Goal: Task Accomplishment & Management: Complete application form

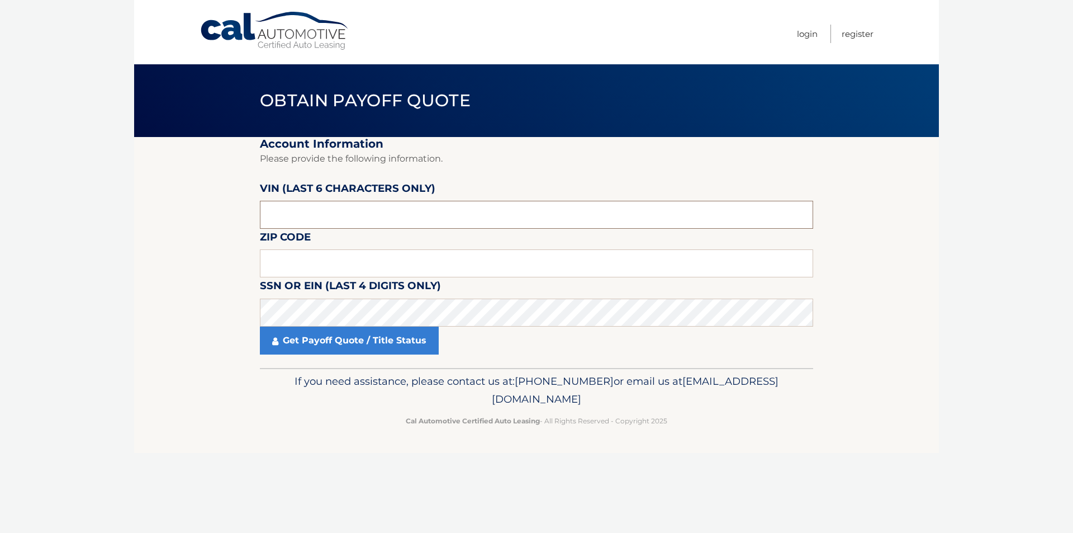
click at [350, 209] on input "text" at bounding box center [536, 215] width 553 height 28
paste input "3VVAX7"
click at [315, 220] on input "3VVAX7" at bounding box center [536, 215] width 553 height 28
paste input "079095"
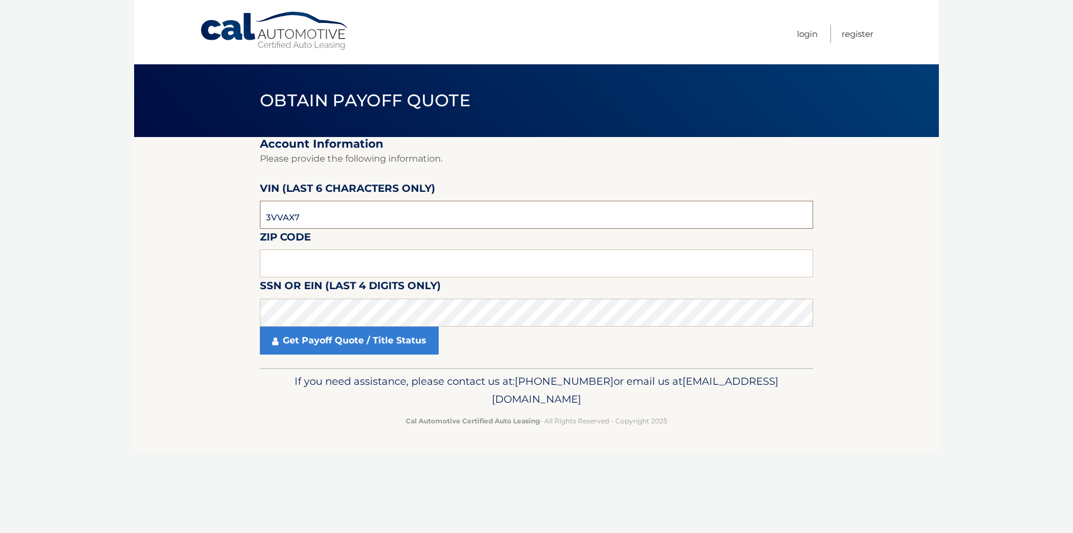
type input "079095"
click at [167, 250] on section "Account Information Please provide the following information. [PERSON_NAME] (la…" at bounding box center [536, 252] width 805 height 231
click at [306, 262] on input "text" at bounding box center [536, 263] width 553 height 28
click at [228, 254] on section "Account Information Please provide the following information. [PERSON_NAME] (la…" at bounding box center [536, 252] width 805 height 231
click at [302, 263] on input "text" at bounding box center [536, 263] width 553 height 28
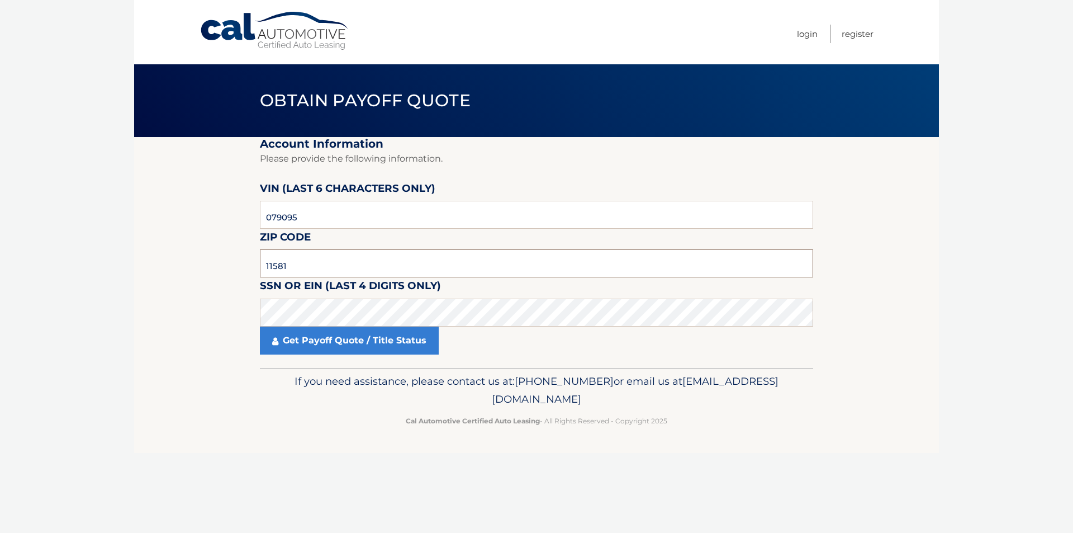
type input "11581"
click at [239, 279] on section "Account Information Please provide the following information. [PERSON_NAME] (la…" at bounding box center [536, 252] width 805 height 231
click at [195, 286] on section "Account Information Please provide the following information. [PERSON_NAME] (la…" at bounding box center [536, 252] width 805 height 231
click at [322, 348] on link "Get Payoff Quote / Title Status" at bounding box center [349, 340] width 179 height 28
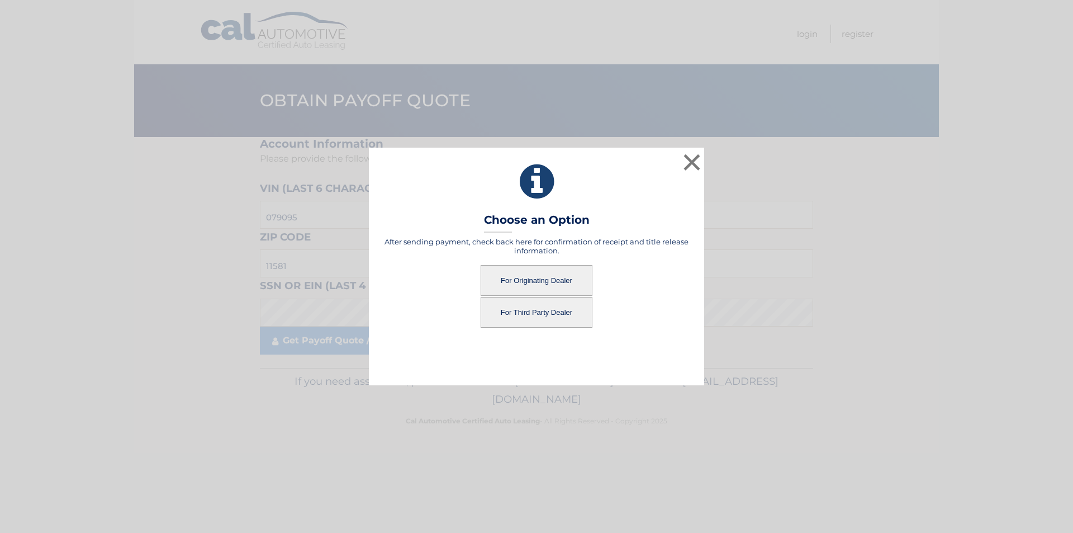
click at [537, 312] on button "For Third Party Dealer" at bounding box center [537, 312] width 112 height 31
click at [543, 314] on button "For Third Party Dealer" at bounding box center [537, 312] width 112 height 31
click at [547, 314] on button "For Third Party Dealer" at bounding box center [537, 312] width 112 height 31
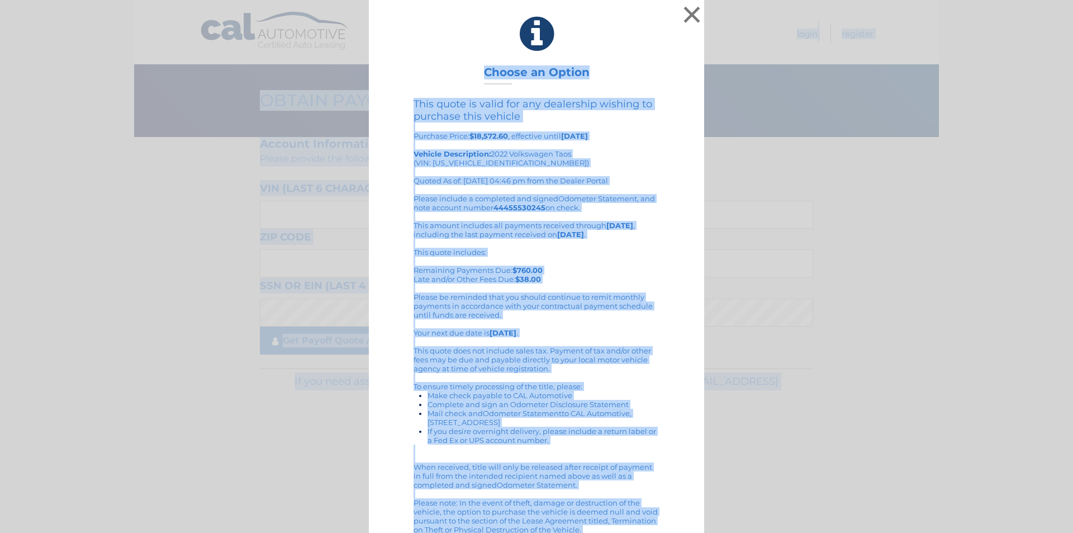
scroll to position [15, 0]
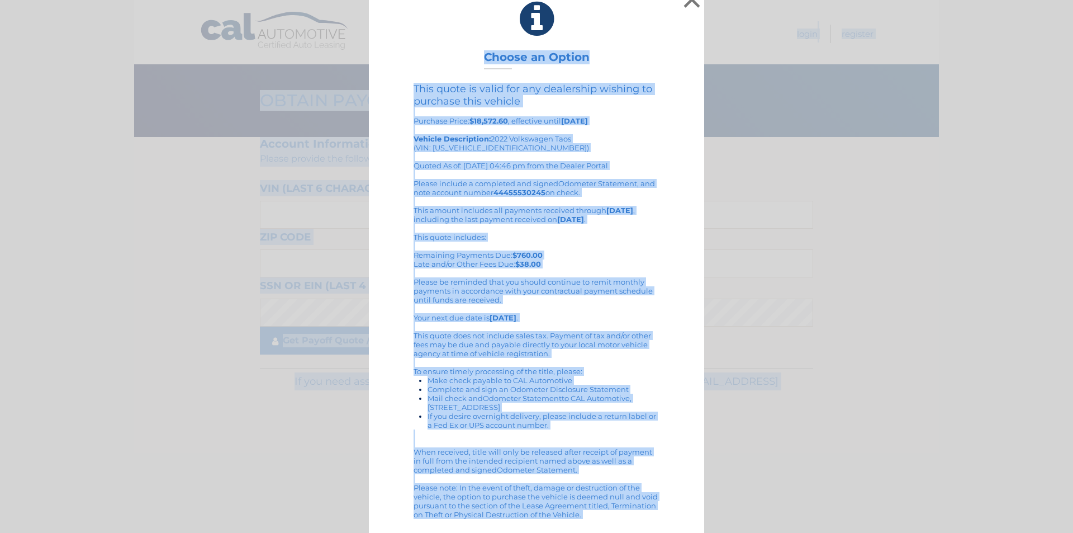
drag, startPoint x: 463, startPoint y: 16, endPoint x: 596, endPoint y: 519, distance: 520.8
click at [600, 521] on div "× Choose an Option This quote is valid for any dealership wishing to purchase t…" at bounding box center [536, 259] width 335 height 548
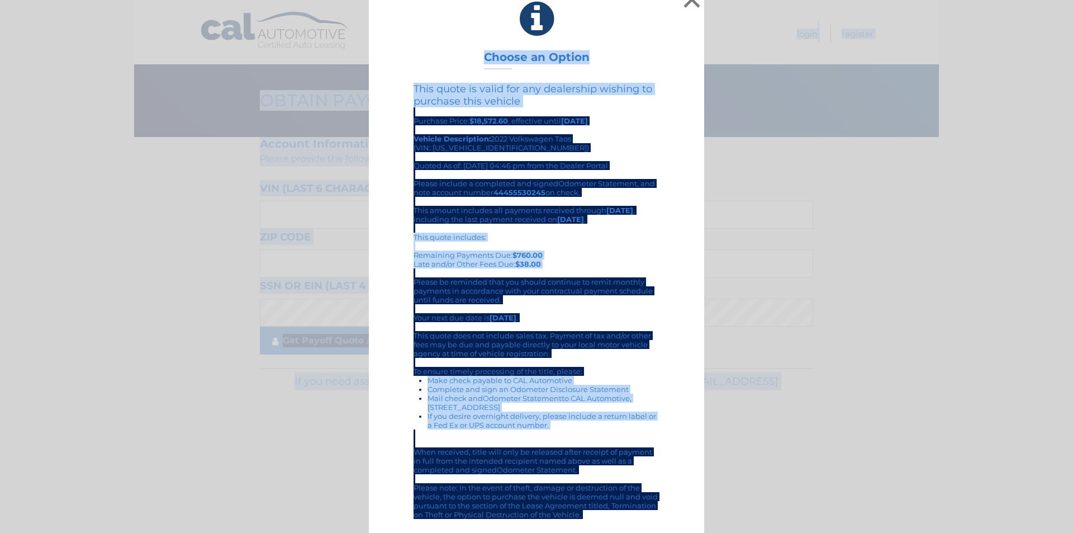
click at [894, 48] on div "× Choose an Option This quote is valid for any dealership wishing to purchase t…" at bounding box center [536, 259] width 1064 height 548
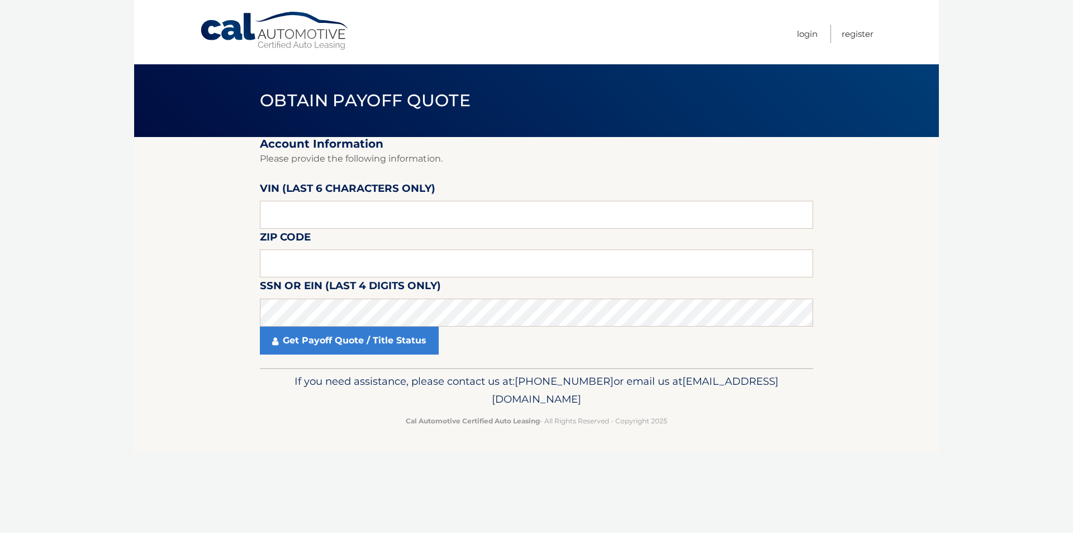
click at [104, 303] on body "Cal Automotive Menu Login Register Obtain Payoff Quote" at bounding box center [536, 266] width 1073 height 533
